Goal: Navigation & Orientation: Go to known website

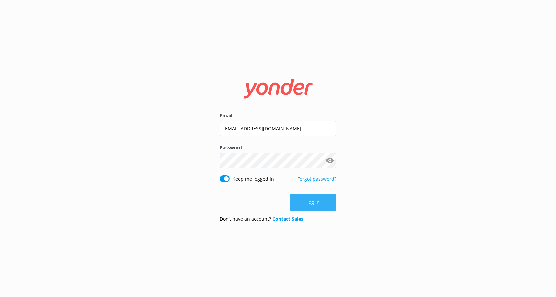
click at [314, 199] on button "Log in" at bounding box center [313, 202] width 47 height 17
